Goal: Task Accomplishment & Management: Complete application form

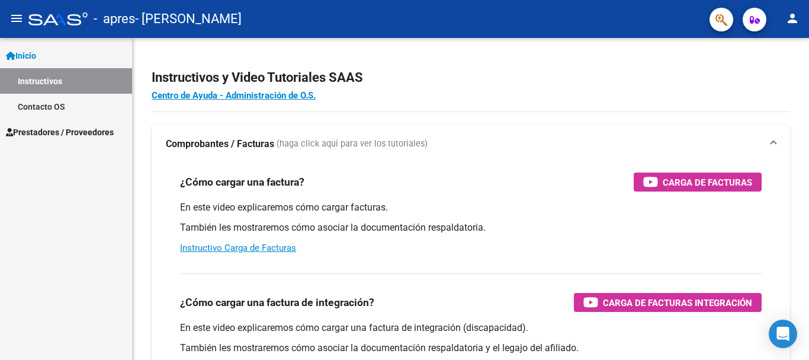
click at [33, 53] on span "Inicio" at bounding box center [21, 55] width 30 height 13
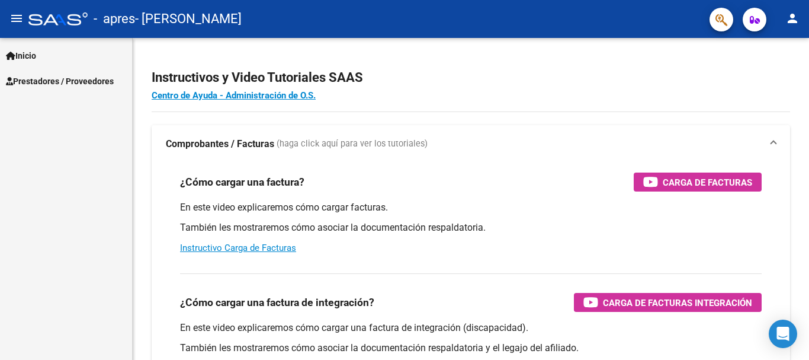
click at [33, 53] on span "Inicio" at bounding box center [21, 55] width 30 height 13
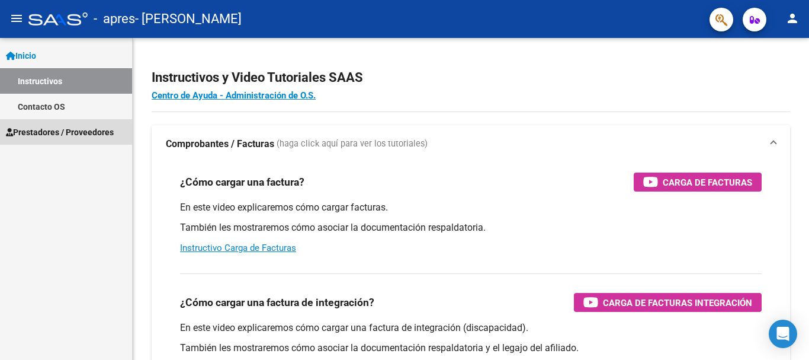
click at [25, 129] on span "Prestadores / Proveedores" at bounding box center [60, 132] width 108 height 13
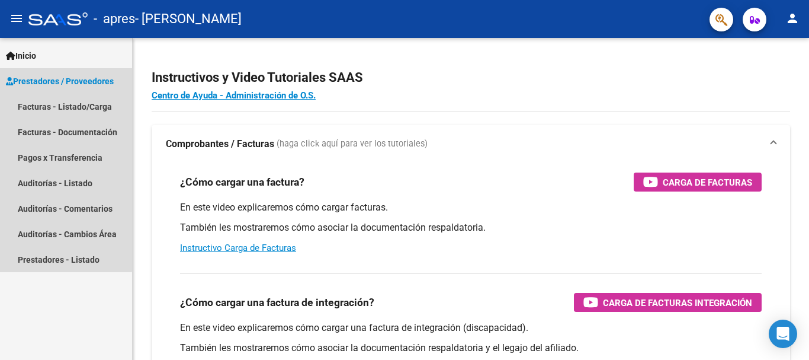
click at [62, 82] on span "Prestadores / Proveedores" at bounding box center [60, 81] width 108 height 13
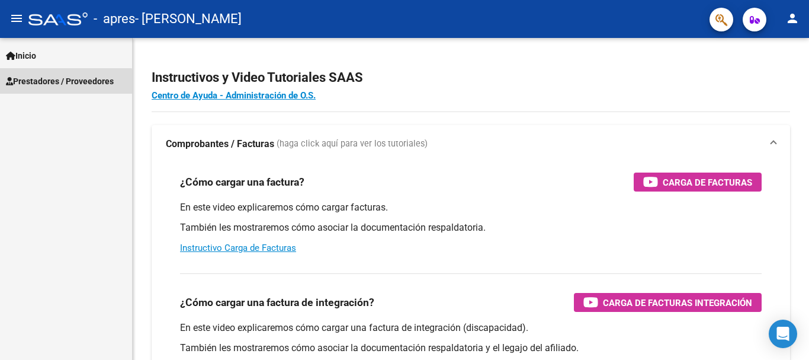
click at [62, 82] on span "Prestadores / Proveedores" at bounding box center [60, 81] width 108 height 13
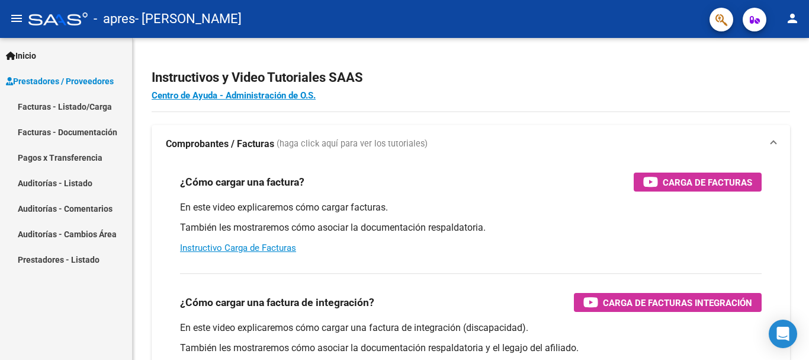
click at [65, 107] on link "Facturas - Listado/Carga" at bounding box center [66, 106] width 132 height 25
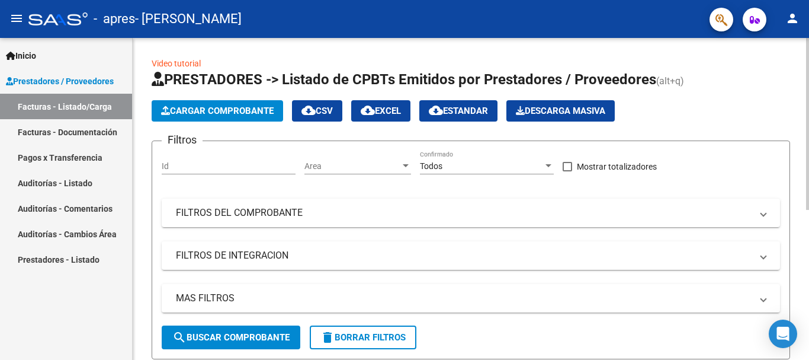
click at [197, 108] on span "Cargar Comprobante" at bounding box center [217, 110] width 113 height 11
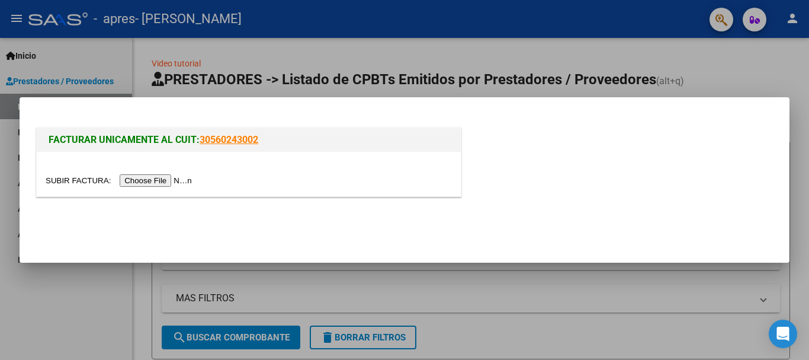
click at [161, 177] on input "file" at bounding box center [121, 180] width 150 height 12
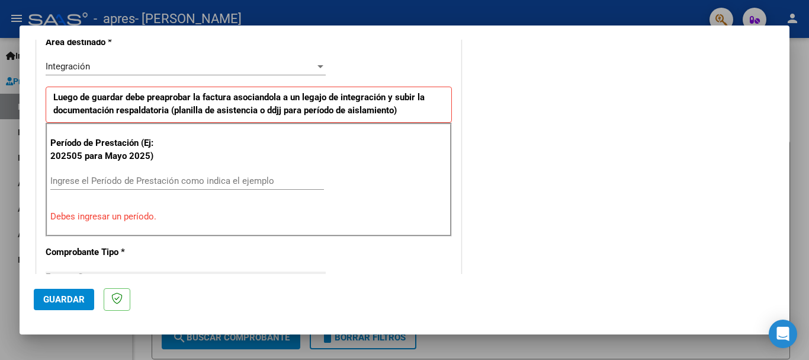
scroll to position [296, 0]
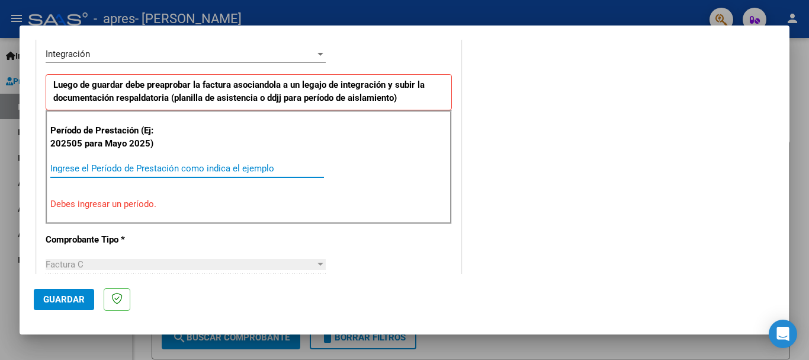
click at [185, 163] on input "Ingrese el Período de Prestación como indica el ejemplo" at bounding box center [187, 168] width 274 height 11
click at [109, 167] on input "Ingrese el Período de Prestación como indica el ejemplo" at bounding box center [187, 168] width 274 height 11
click at [56, 163] on input "Ingrese el Período de Prestación como indica el ejemplo" at bounding box center [187, 168] width 274 height 11
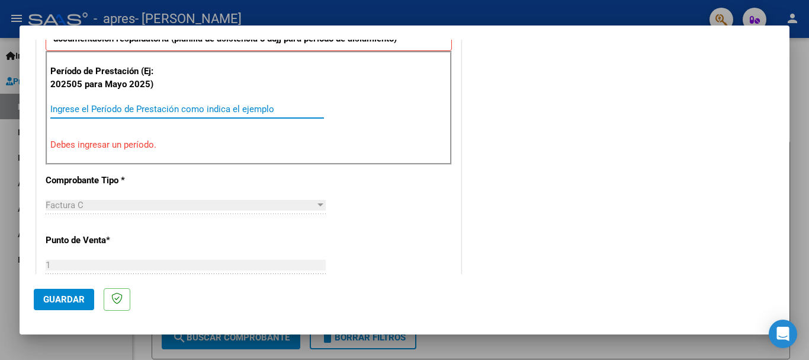
click at [139, 149] on p "Debes ingresar un período." at bounding box center [248, 145] width 397 height 14
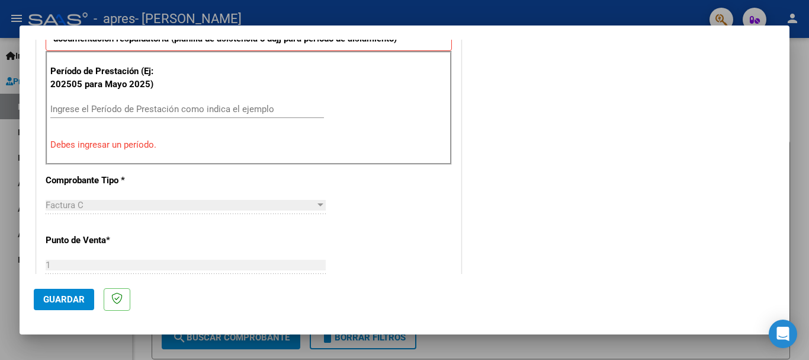
click at [92, 109] on input "Ingrese el Período de Prestación como indica el ejemplo" at bounding box center [187, 109] width 274 height 11
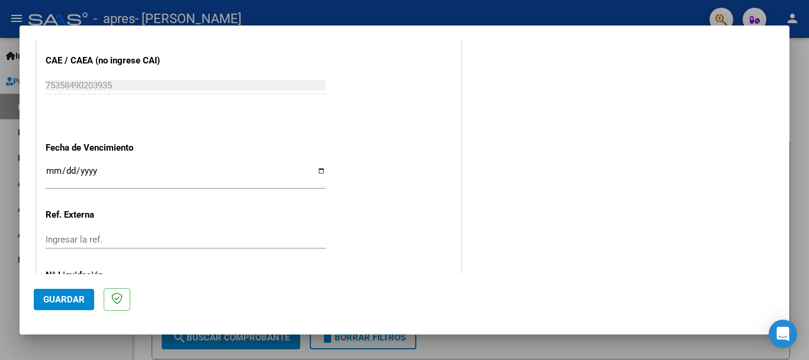
scroll to position [770, 0]
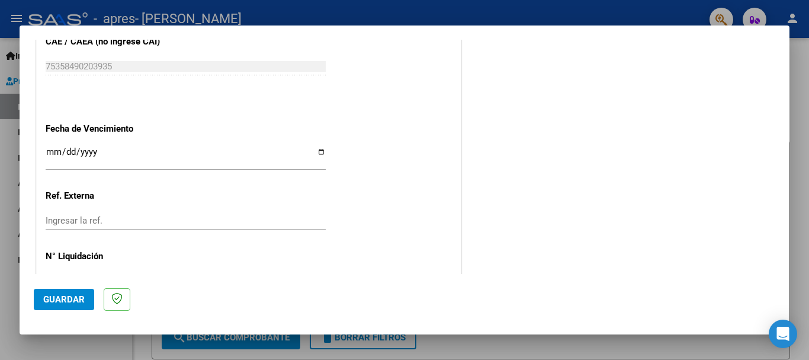
type input "202508"
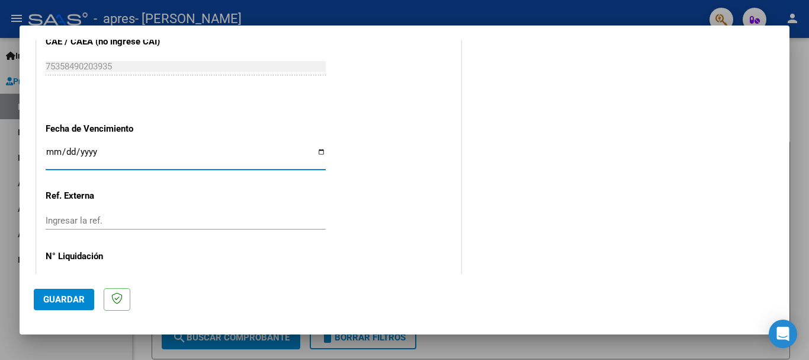
click at [319, 151] on input "Ingresar la fecha" at bounding box center [186, 156] width 280 height 19
type input "[DATE]"
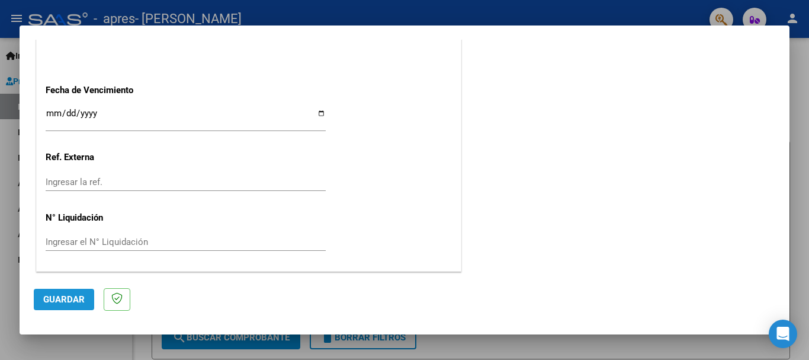
click at [68, 299] on span "Guardar" at bounding box center [63, 299] width 41 height 11
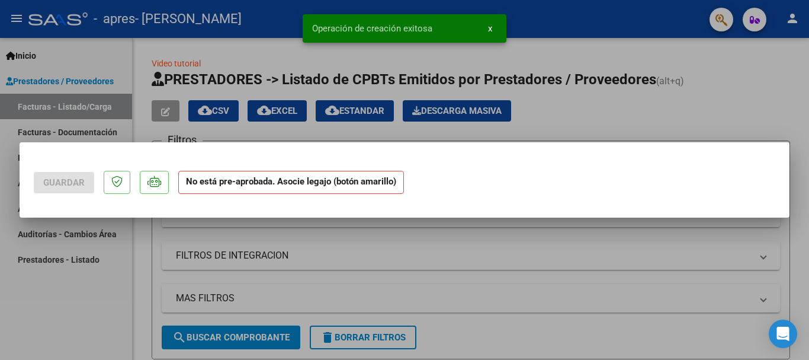
scroll to position [0, 0]
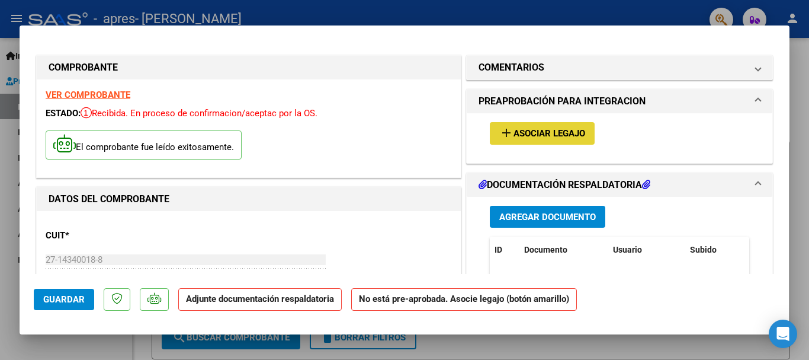
click at [542, 130] on span "Asociar Legajo" at bounding box center [550, 134] width 72 height 11
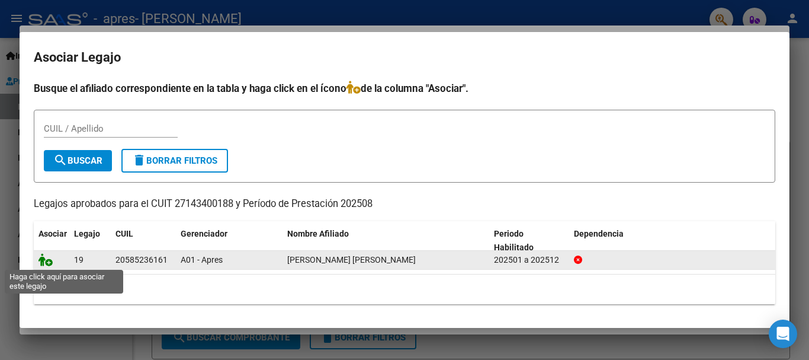
click at [46, 265] on icon at bounding box center [46, 259] width 14 height 13
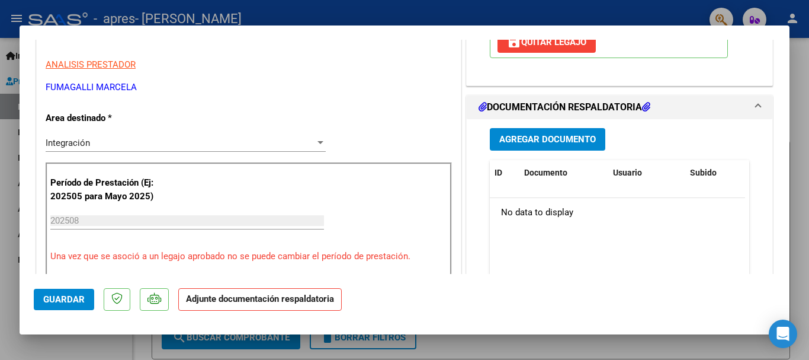
scroll to position [237, 0]
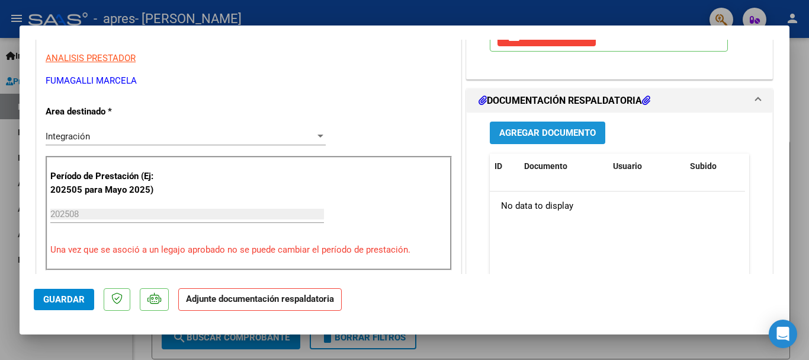
click at [555, 138] on span "Agregar Documento" at bounding box center [547, 133] width 97 height 11
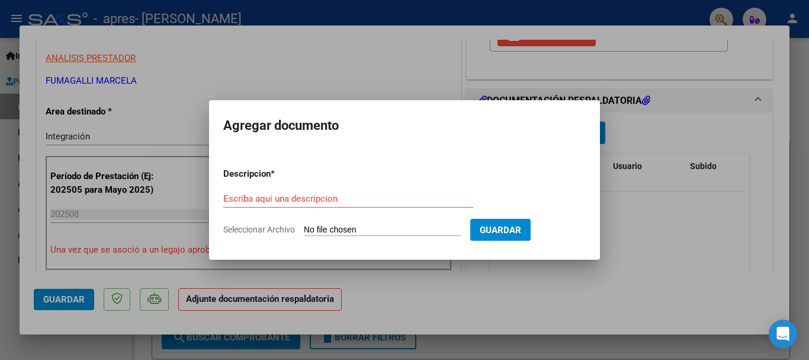
click at [363, 229] on input "Seleccionar Archivo" at bounding box center [382, 230] width 157 height 11
type input "C:\fakepath\planilla.pdf"
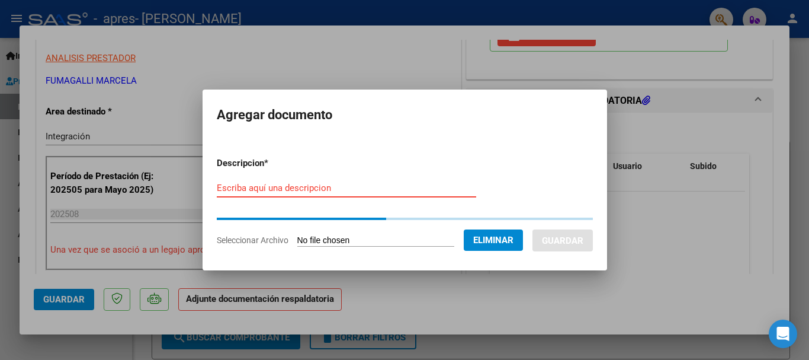
click at [349, 185] on input "Escriba aquí una descripcion" at bounding box center [346, 187] width 259 height 11
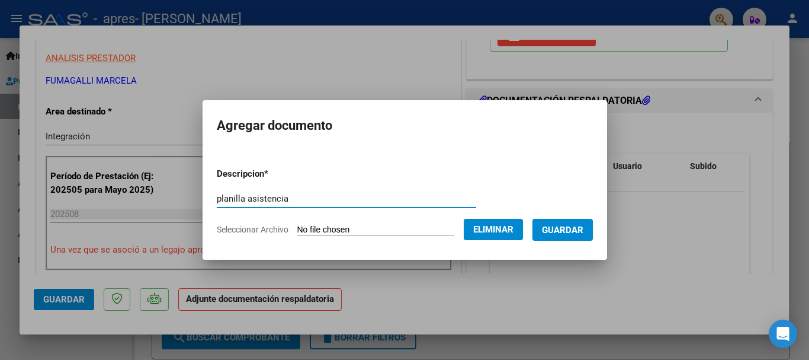
type input "planilla asistencia"
click at [567, 226] on span "Guardar" at bounding box center [562, 230] width 41 height 11
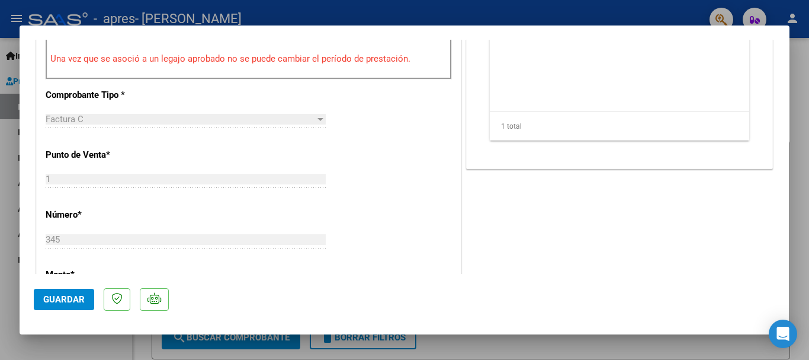
scroll to position [474, 0]
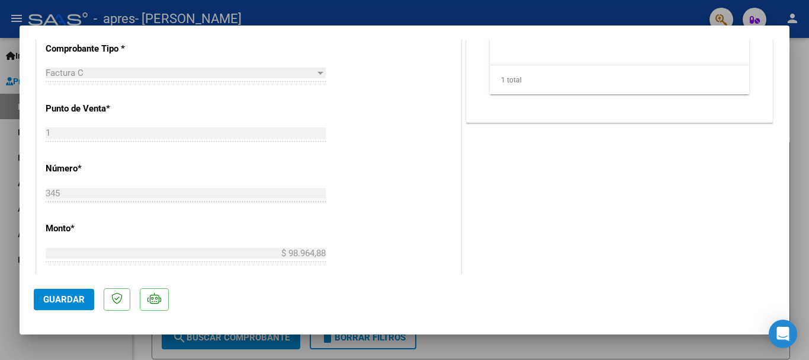
click at [46, 294] on span "Guardar" at bounding box center [63, 299] width 41 height 11
click at [56, 294] on span "Guardar" at bounding box center [63, 299] width 41 height 11
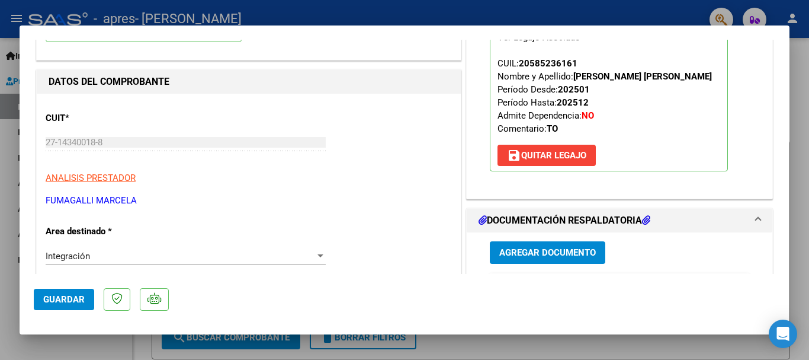
scroll to position [0, 0]
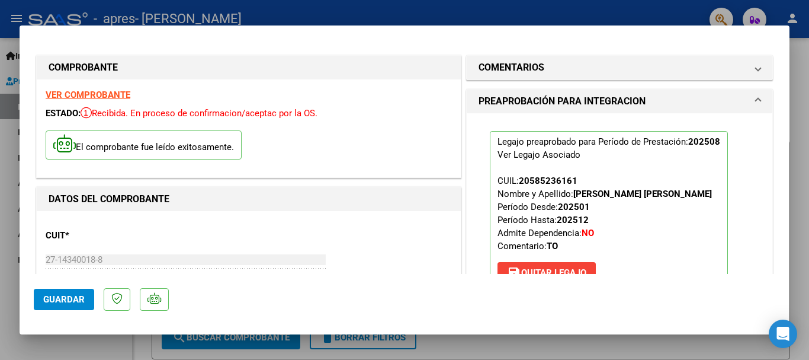
click at [81, 27] on mat-dialog-container "COMPROBANTE VER COMPROBANTE ESTADO: Recibida. En proceso de confirmacion/acepta…" at bounding box center [405, 179] width 770 height 309
click at [703, 10] on div at bounding box center [404, 180] width 809 height 360
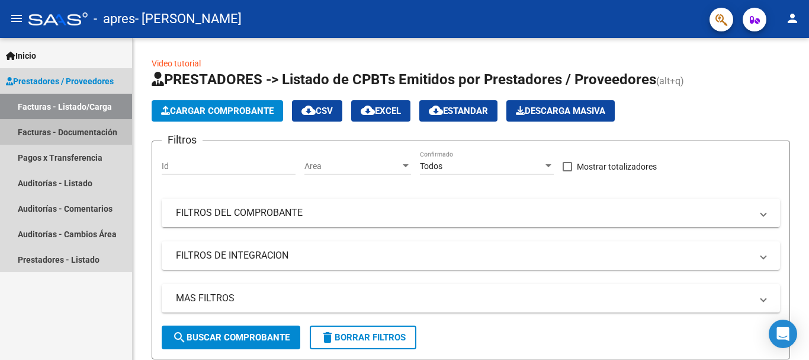
click at [24, 134] on link "Facturas - Documentación" at bounding box center [66, 131] width 132 height 25
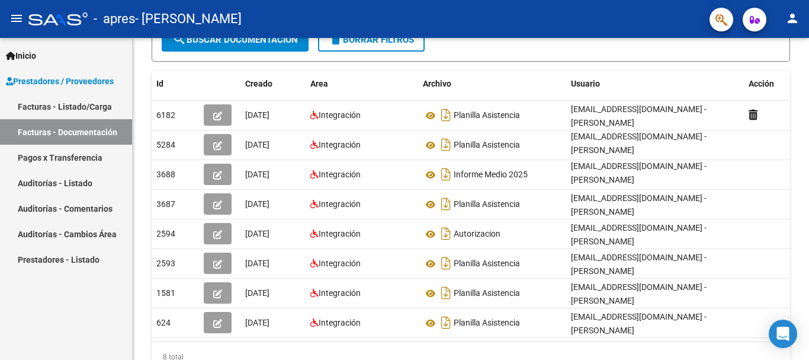
click at [795, 18] on mat-icon "person" at bounding box center [792, 18] width 14 height 14
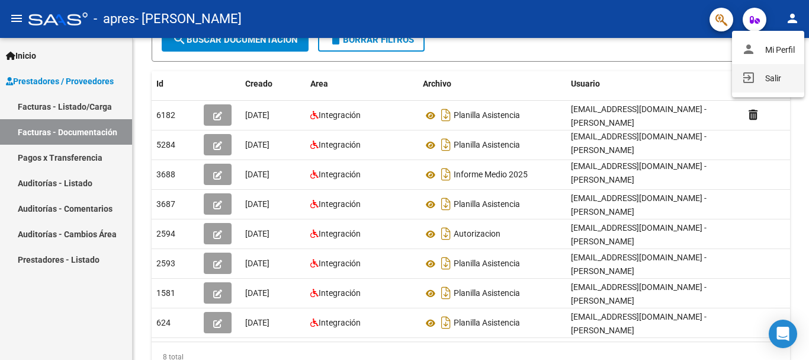
click at [768, 78] on button "exit_to_app Salir" at bounding box center [768, 78] width 72 height 28
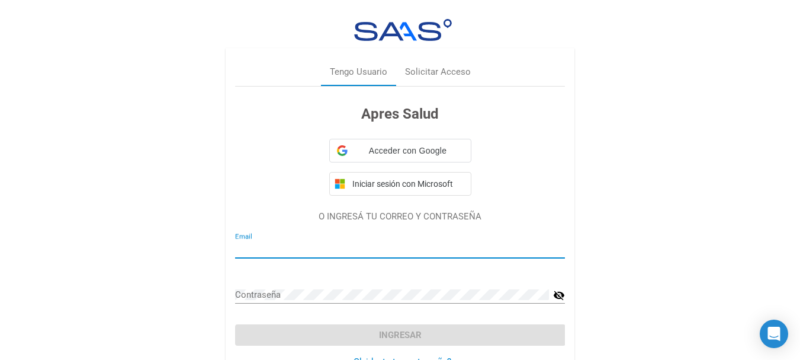
type input "[EMAIL_ADDRESS][DOMAIN_NAME]"
